Goal: Information Seeking & Learning: Check status

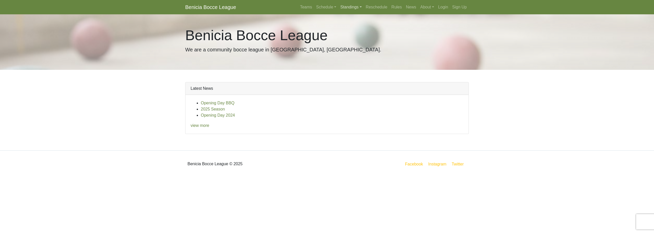
click at [353, 3] on link "Standings" at bounding box center [350, 7] width 25 height 10
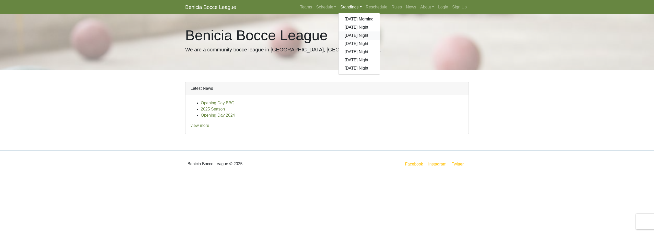
click at [356, 38] on link "[DATE] Night" at bounding box center [359, 35] width 41 height 8
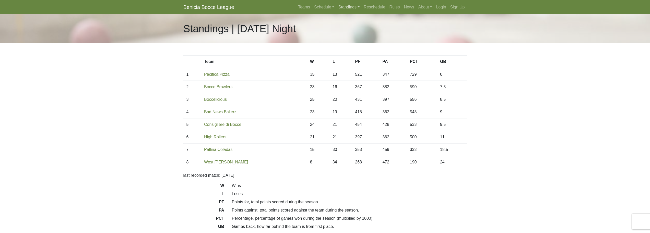
click at [353, 6] on link "Standings" at bounding box center [349, 7] width 25 height 10
click at [352, 42] on link "[DATE] Night" at bounding box center [357, 44] width 41 height 8
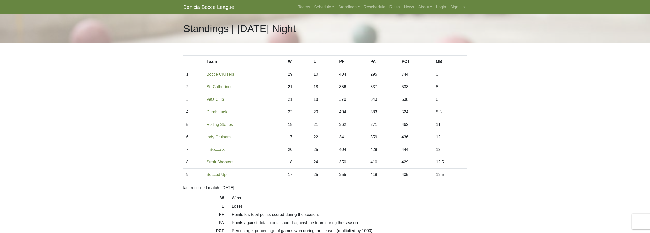
click at [163, 79] on body "Benicia Bocce League Teams Schedule Sunday Morning Sunday Night Monday Night Tu…" at bounding box center [325, 143] width 650 height 287
click at [149, 69] on body "Benicia Bocce League Teams Schedule Sunday Morning Sunday Night Monday Night Tu…" at bounding box center [325, 143] width 650 height 287
click at [143, 60] on body "Benicia Bocce League Teams Schedule Sunday Morning Sunday Night Monday Night Tu…" at bounding box center [325, 143] width 650 height 287
click at [141, 122] on body "Benicia Bocce League Teams Schedule Sunday Morning Sunday Night Monday Night Tu…" at bounding box center [325, 143] width 650 height 287
click at [151, 80] on body "Benicia Bocce League Teams Schedule Sunday Morning Sunday Night Monday Night Tu…" at bounding box center [325, 143] width 650 height 287
